Goal: Find contact information: Find contact information

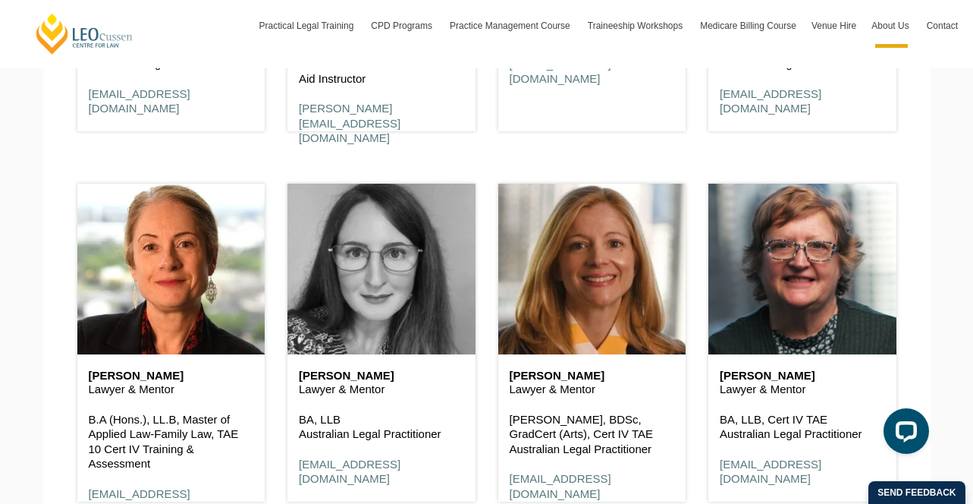
scroll to position [2611, 0]
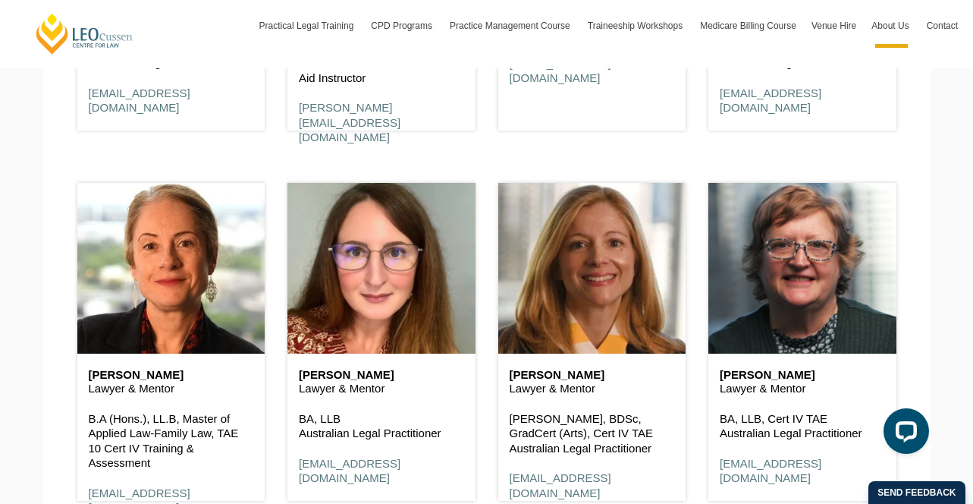
click at [159, 369] on h6 "[PERSON_NAME]" at bounding box center [171, 375] width 165 height 13
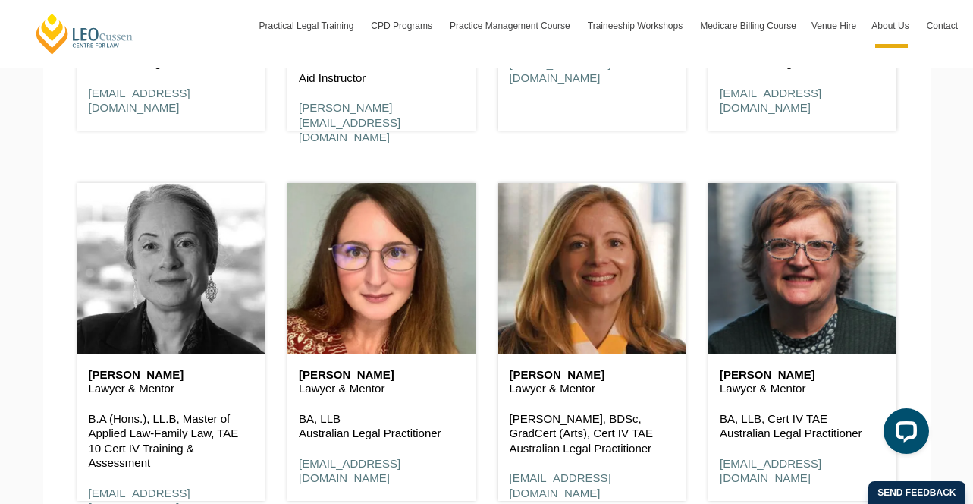
click at [175, 291] on header at bounding box center [171, 268] width 188 height 171
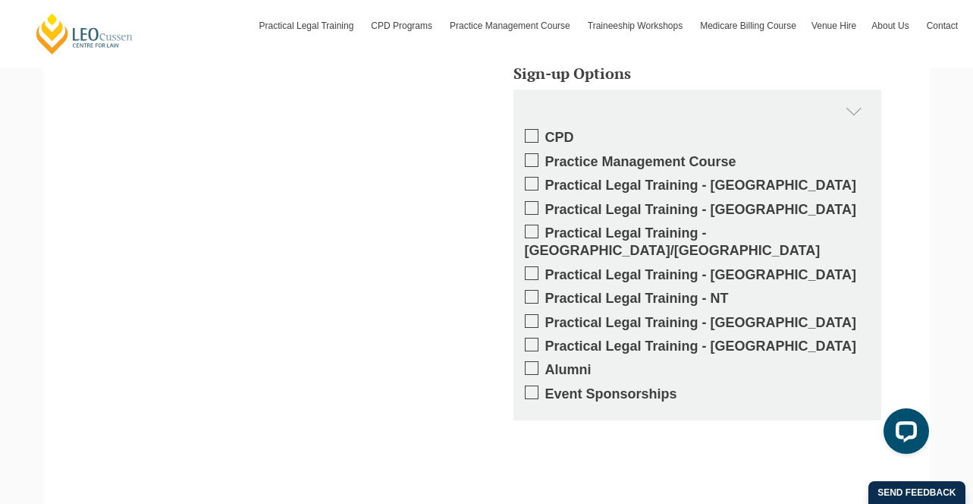
scroll to position [1387, 0]
